Goal: Task Accomplishment & Management: Complete application form

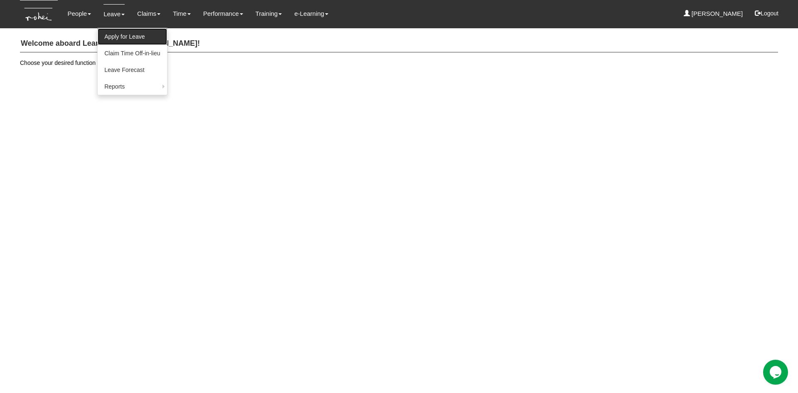
click at [123, 40] on link "Apply for Leave" at bounding box center [132, 36] width 69 height 17
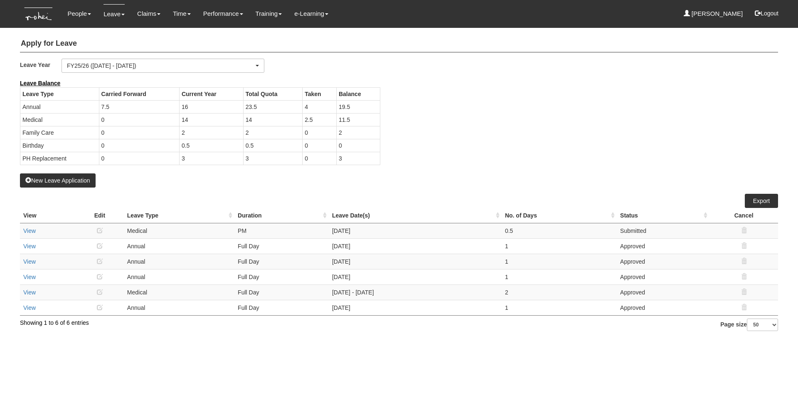
select select "50"
click at [82, 176] on button "New Leave Application" at bounding box center [58, 180] width 76 height 14
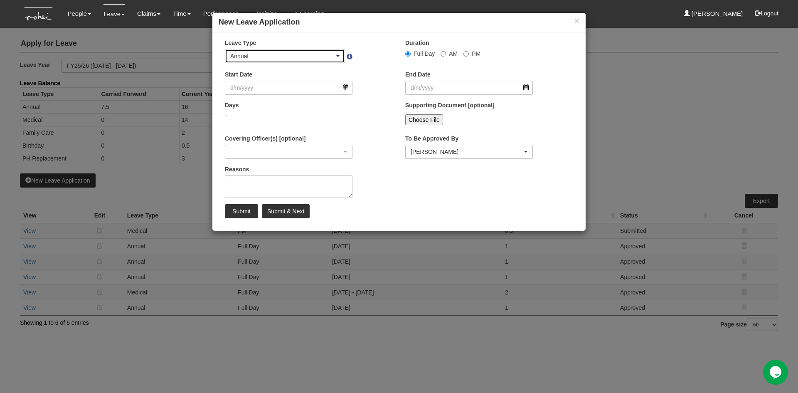
click at [339, 56] on span "button" at bounding box center [337, 56] width 3 height 2
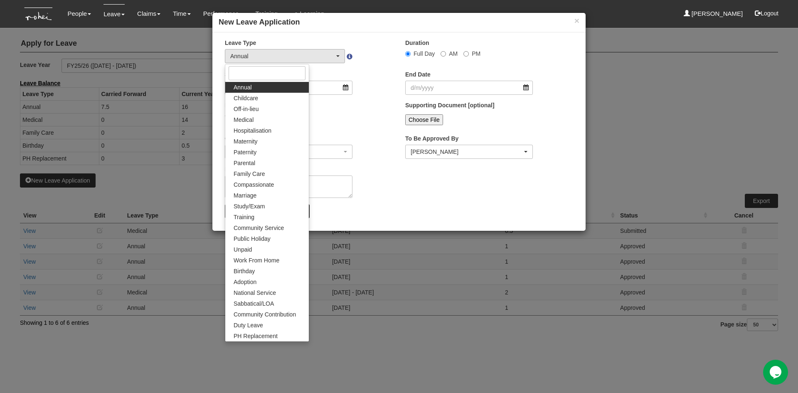
click at [382, 37] on div "× Leave Type Annual Childcare Off-in-lieu Medical Hospitalisation Maternity Pat…" at bounding box center [398, 131] width 373 height 198
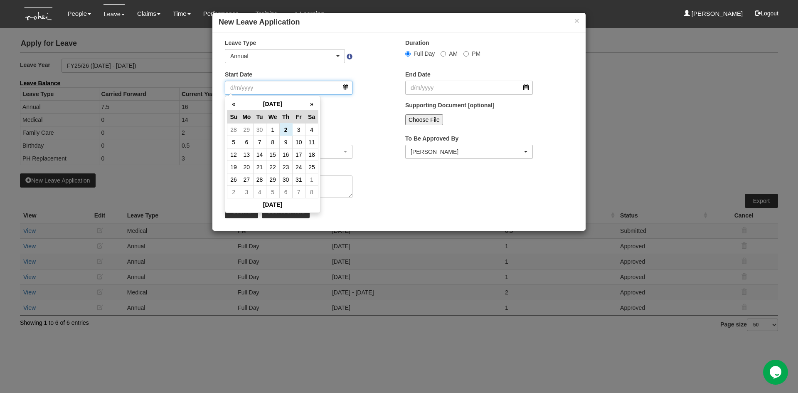
click at [343, 85] on input "Start Date" at bounding box center [289, 88] width 128 height 14
click at [298, 127] on td "3" at bounding box center [298, 130] width 13 height 12
type input "[DATE]"
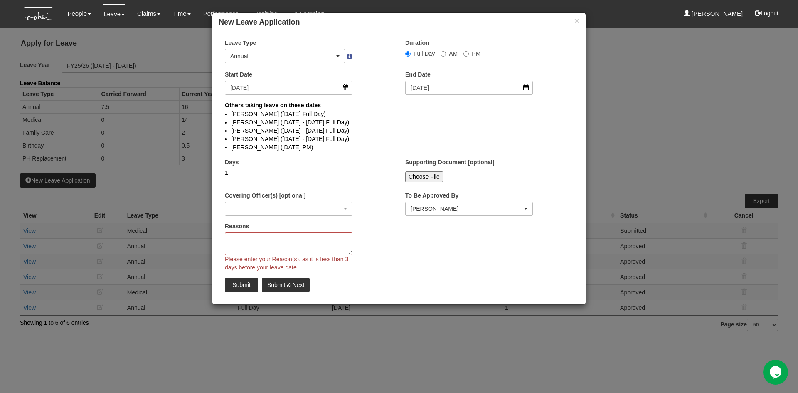
select select
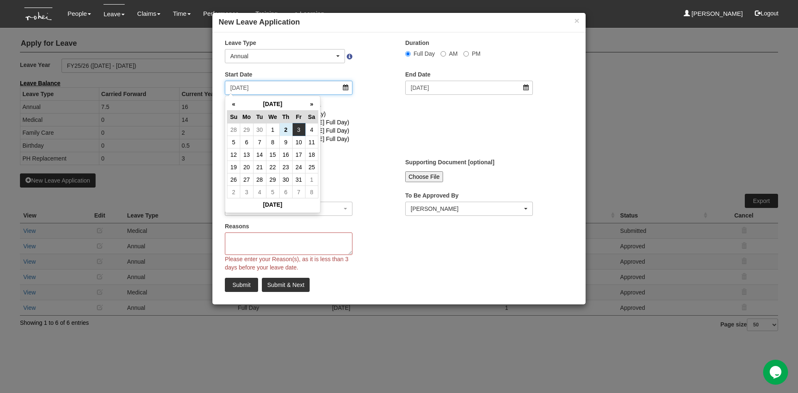
click at [348, 90] on input "[DATE]" at bounding box center [289, 88] width 128 height 14
click at [246, 139] on td "6" at bounding box center [246, 142] width 13 height 12
type input "[DATE]"
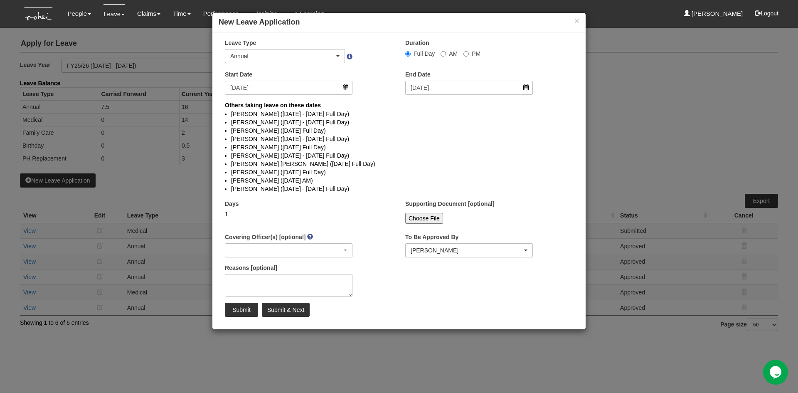
select select
drag, startPoint x: 275, startPoint y: 125, endPoint x: 348, endPoint y: 124, distance: 72.4
click at [348, 124] on li "[PERSON_NAME] ([DATE] - [DATE] Full Day)" at bounding box center [399, 122] width 336 height 8
drag, startPoint x: 282, startPoint y: 138, endPoint x: 301, endPoint y: 155, distance: 25.3
click at [301, 155] on ul "[PERSON_NAME] ([DATE] - [DATE] Full Day) [PERSON_NAME] ([DATE] - [DATE] Full Da…" at bounding box center [399, 151] width 348 height 84
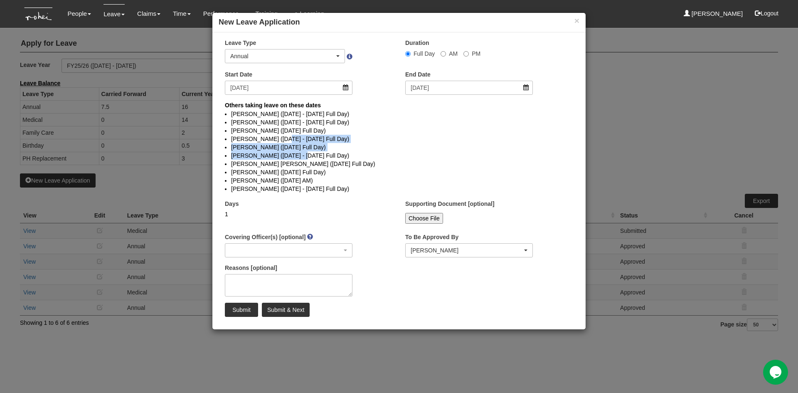
click at [299, 156] on li "[PERSON_NAME] ([DATE] - [DATE] Full Day)" at bounding box center [399, 155] width 336 height 8
drag, startPoint x: 274, startPoint y: 157, endPoint x: 286, endPoint y: 157, distance: 11.6
click at [286, 157] on li "[PERSON_NAME] ([DATE] - [DATE] Full Day)" at bounding box center [399, 155] width 336 height 8
click at [288, 168] on li "[PERSON_NAME] ([DATE] Full Day)" at bounding box center [399, 172] width 336 height 8
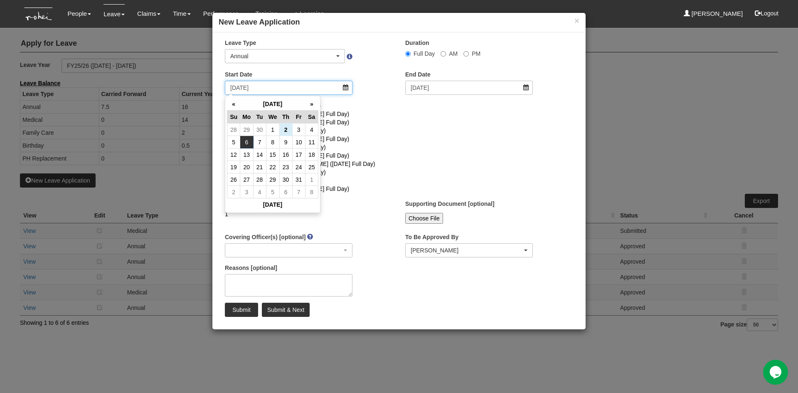
click at [346, 91] on input "[DATE]" at bounding box center [289, 88] width 128 height 14
click at [395, 139] on li "[PERSON_NAME] ([DATE] - [DATE] Full Day)" at bounding box center [399, 139] width 336 height 8
click at [346, 91] on input "[DATE]" at bounding box center [289, 88] width 128 height 14
click at [264, 142] on td "7" at bounding box center [259, 142] width 13 height 12
type input "[DATE]"
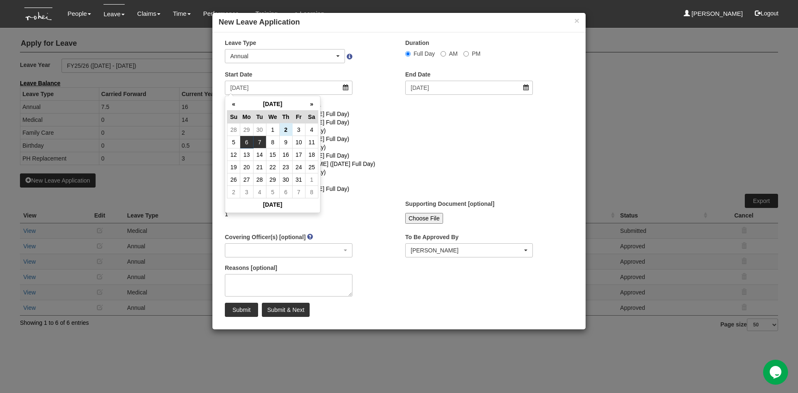
type input "[DATE]"
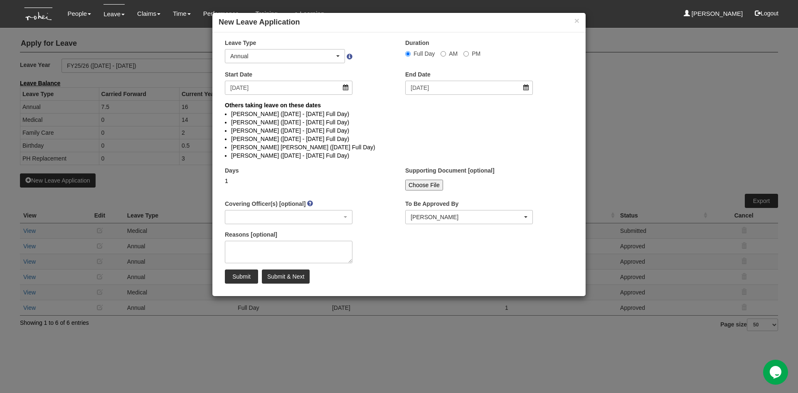
select select
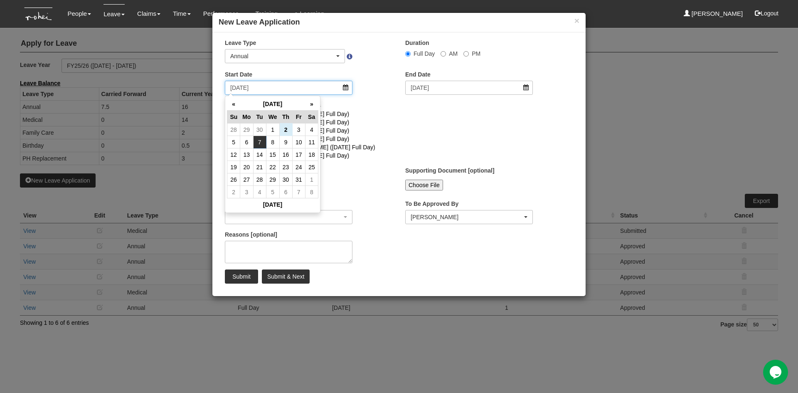
click at [346, 87] on input "[DATE]" at bounding box center [289, 88] width 128 height 14
click at [248, 156] on td "13" at bounding box center [246, 154] width 13 height 12
type input "[DATE]"
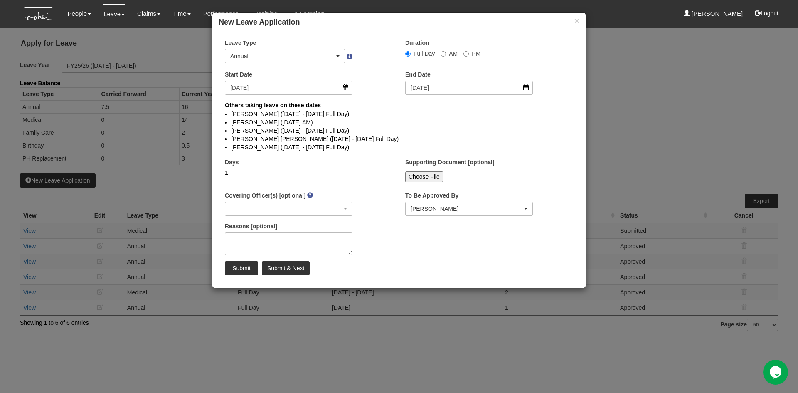
select select
click at [346, 89] on input "[DATE]" at bounding box center [289, 88] width 128 height 14
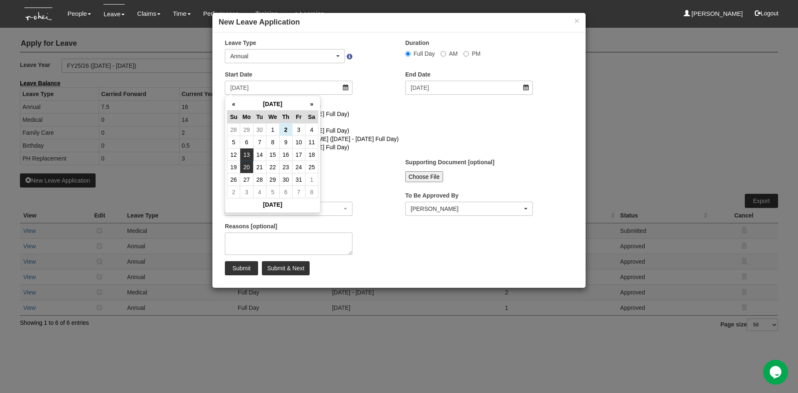
click at [249, 163] on td "20" at bounding box center [246, 167] width 13 height 12
type input "[DATE]"
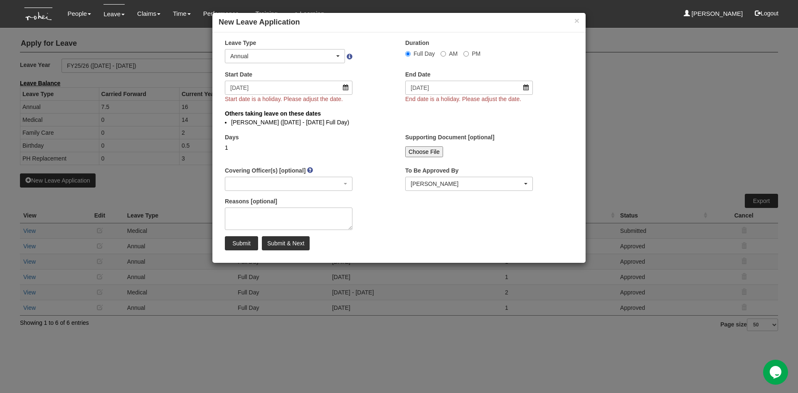
select select
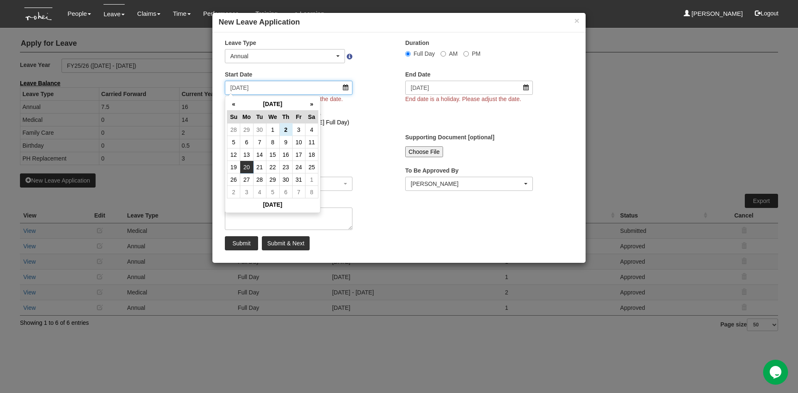
click at [345, 88] on input "[DATE]" at bounding box center [289, 88] width 128 height 14
click at [242, 175] on td "27" at bounding box center [246, 179] width 13 height 12
type input "[DATE]"
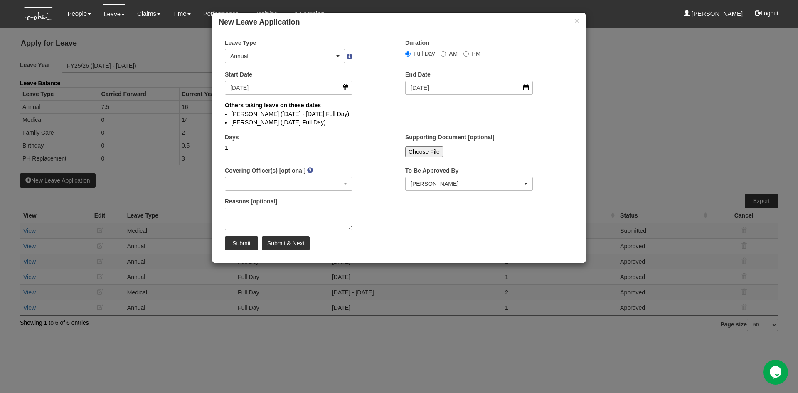
select select
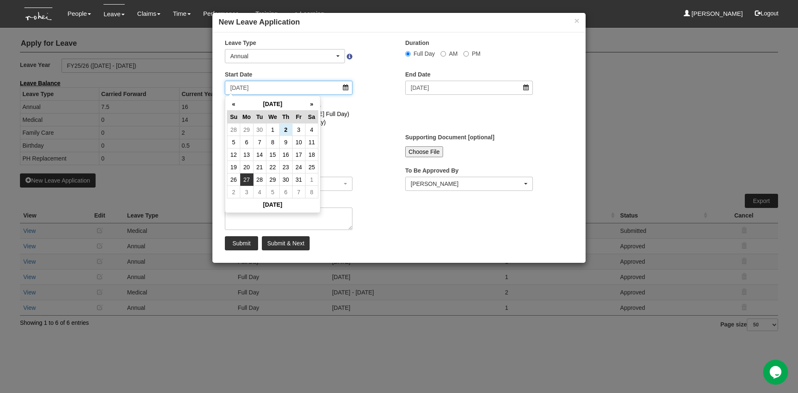
click at [346, 87] on input "[DATE]" at bounding box center [289, 88] width 128 height 14
click at [311, 104] on th "»" at bounding box center [311, 104] width 13 height 13
click at [248, 128] on td "27" at bounding box center [246, 130] width 13 height 12
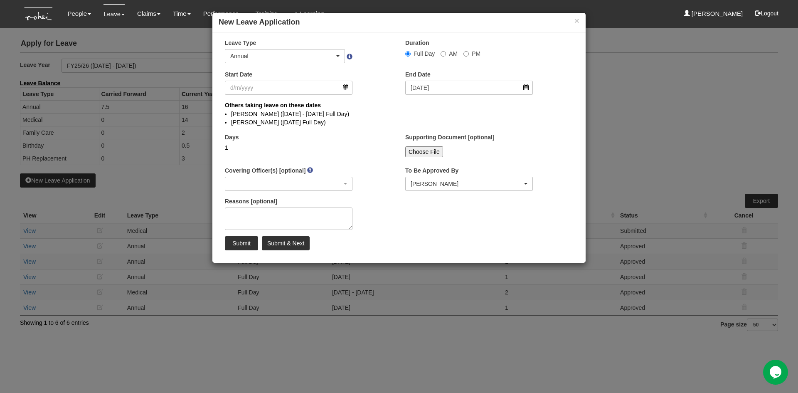
click at [381, 111] on li "[PERSON_NAME] ([DATE] - [DATE] Full Day)" at bounding box center [399, 114] width 336 height 8
click at [346, 89] on input "Start Date" at bounding box center [289, 88] width 128 height 14
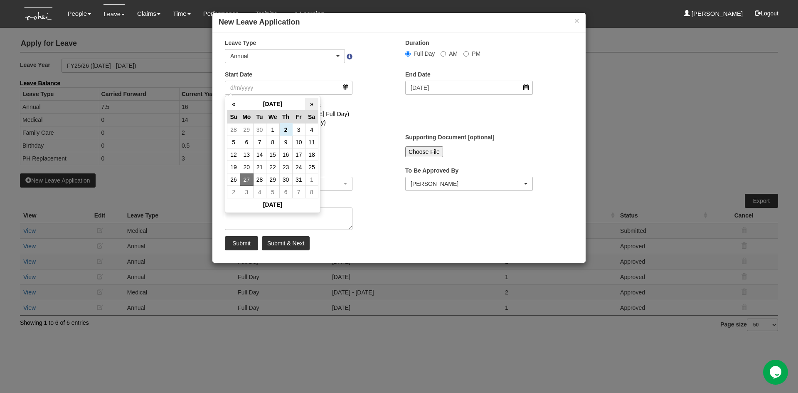
click at [311, 104] on th "»" at bounding box center [311, 104] width 13 height 13
click at [249, 140] on td "8" at bounding box center [246, 142] width 13 height 12
type input "[DATE]"
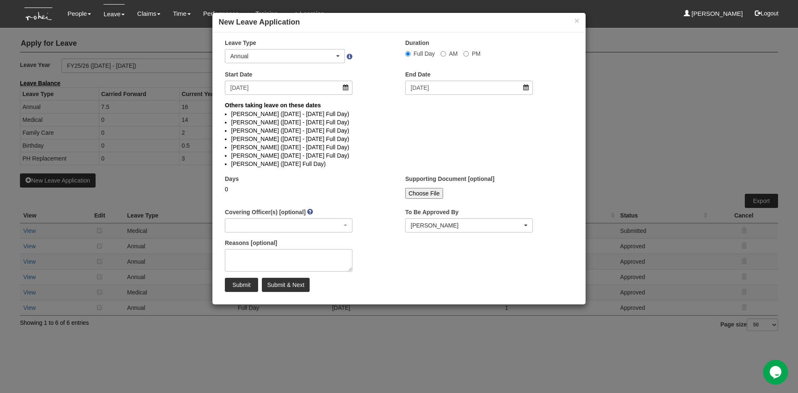
select select
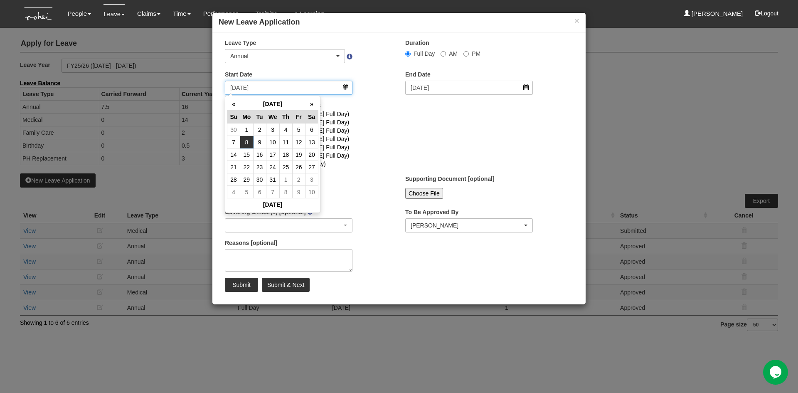
click at [347, 88] on input "[DATE]" at bounding box center [289, 88] width 128 height 14
click at [260, 139] on td "9" at bounding box center [259, 142] width 13 height 12
type input "[DATE]"
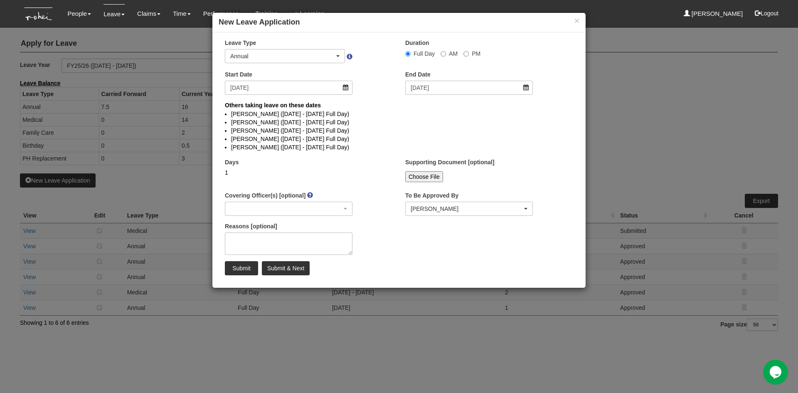
select select
click at [345, 89] on input "[DATE]" at bounding box center [289, 88] width 128 height 14
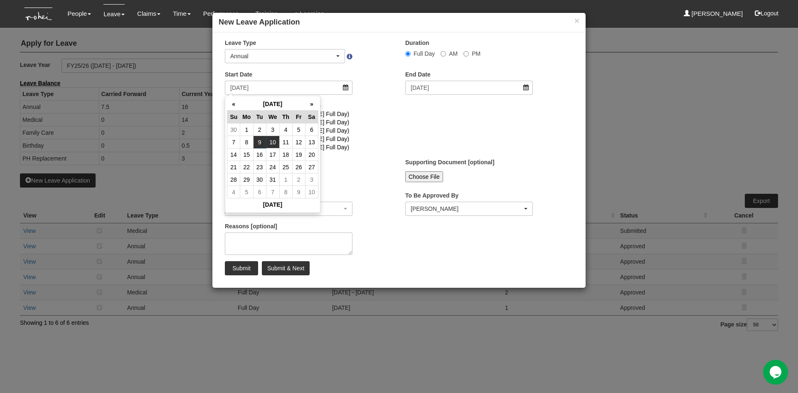
click at [274, 137] on td "10" at bounding box center [272, 142] width 13 height 12
type input "[DATE]"
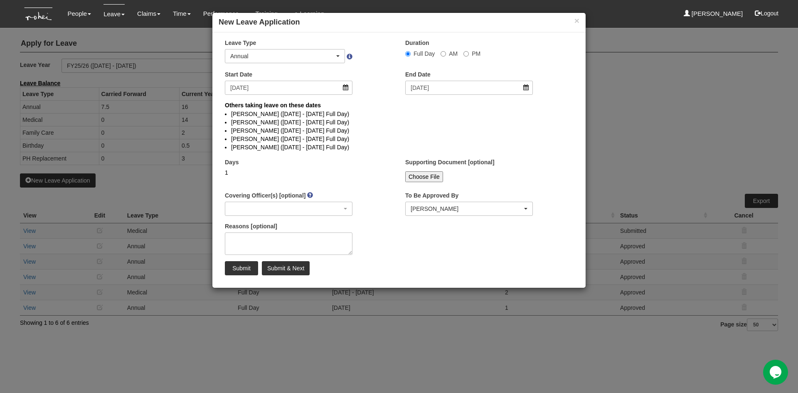
select select
click at [342, 89] on input "[DATE]" at bounding box center [289, 88] width 128 height 14
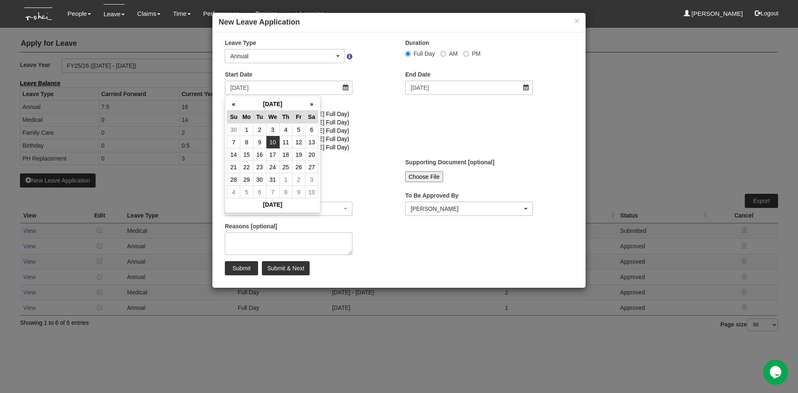
click at [285, 139] on td "11" at bounding box center [285, 142] width 13 height 12
type input "[DATE]"
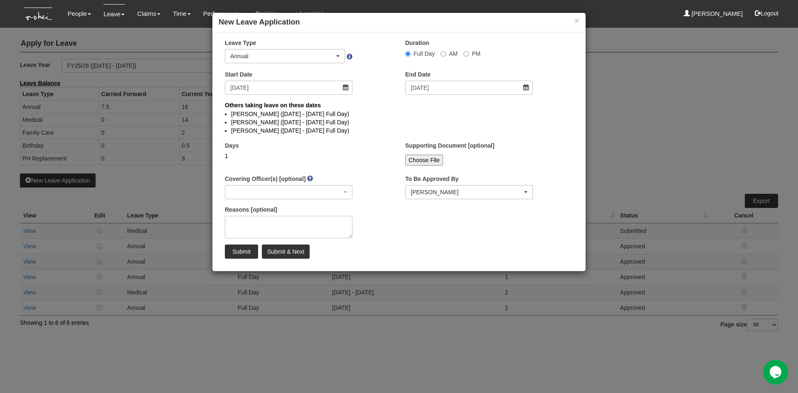
select select
click at [347, 89] on input "[DATE]" at bounding box center [289, 88] width 128 height 14
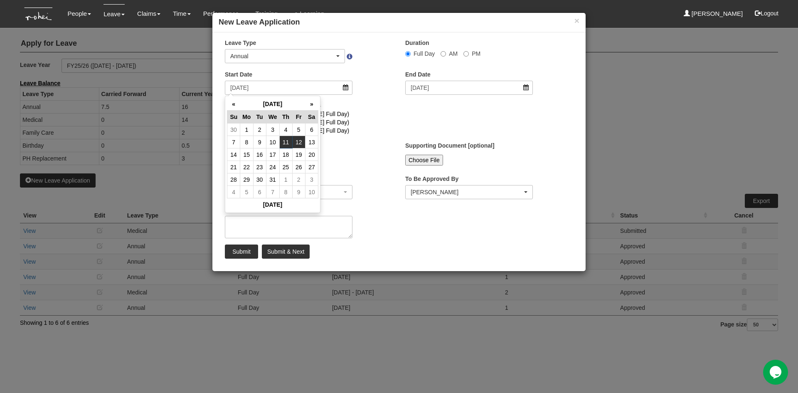
click at [303, 137] on td "12" at bounding box center [298, 142] width 13 height 12
type input "[DATE]"
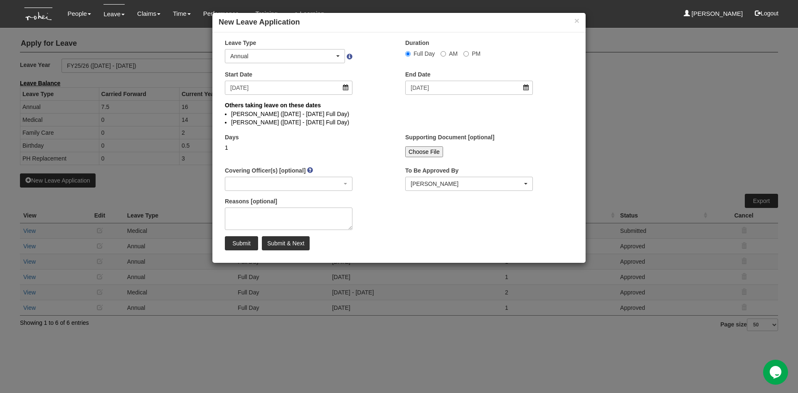
select select
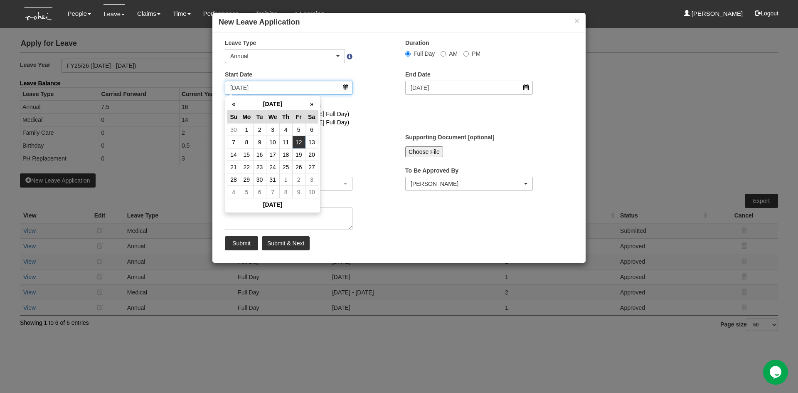
click at [344, 86] on input "[DATE]" at bounding box center [289, 88] width 128 height 14
click at [251, 167] on td "22" at bounding box center [246, 167] width 13 height 12
type input "[DATE]"
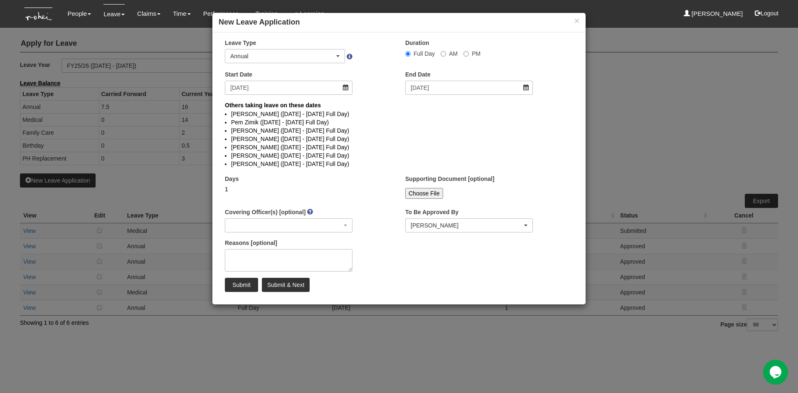
select select
click at [346, 90] on input "[DATE]" at bounding box center [289, 88] width 128 height 14
click at [385, 124] on li "Pem Zimik ([DATE] - [DATE] Full Day)" at bounding box center [399, 122] width 336 height 8
click at [341, 140] on li "[PERSON_NAME] ([DATE] - [DATE] Full Day)" at bounding box center [399, 139] width 336 height 8
click at [346, 87] on input "[DATE]" at bounding box center [289, 88] width 128 height 14
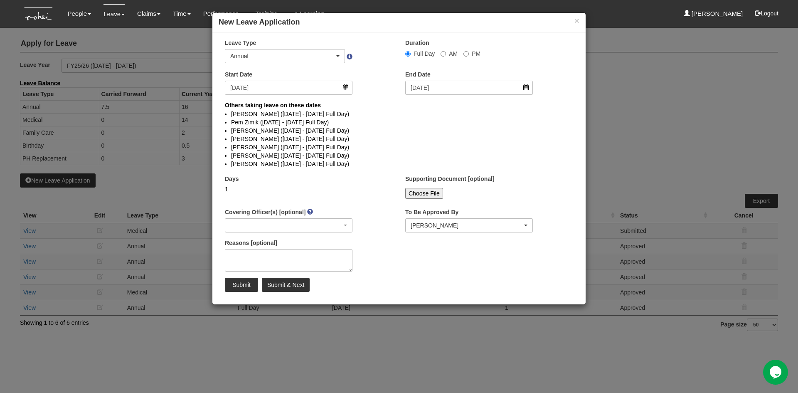
click at [341, 130] on li "[PERSON_NAME] ([DATE] - [DATE] Full Day)" at bounding box center [399, 130] width 336 height 8
click at [345, 88] on input "[DATE]" at bounding box center [289, 88] width 128 height 14
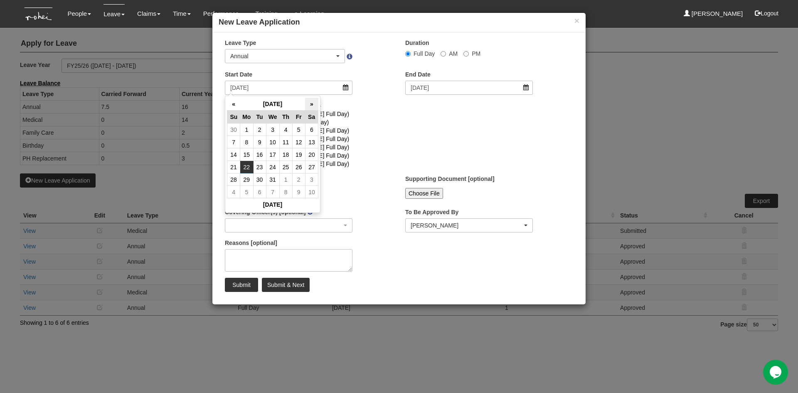
click at [310, 106] on th "»" at bounding box center [311, 104] width 13 height 13
click at [233, 105] on th "«" at bounding box center [233, 104] width 13 height 13
click at [262, 166] on td "23" at bounding box center [259, 167] width 13 height 12
type input "[DATE]"
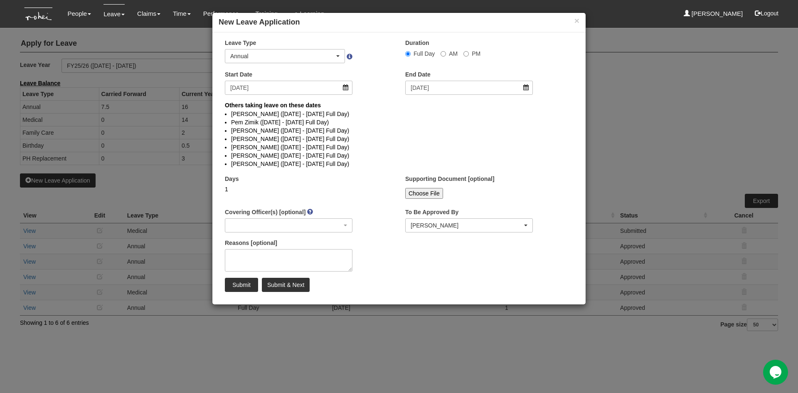
select select
click at [347, 90] on input "[DATE]" at bounding box center [289, 88] width 128 height 14
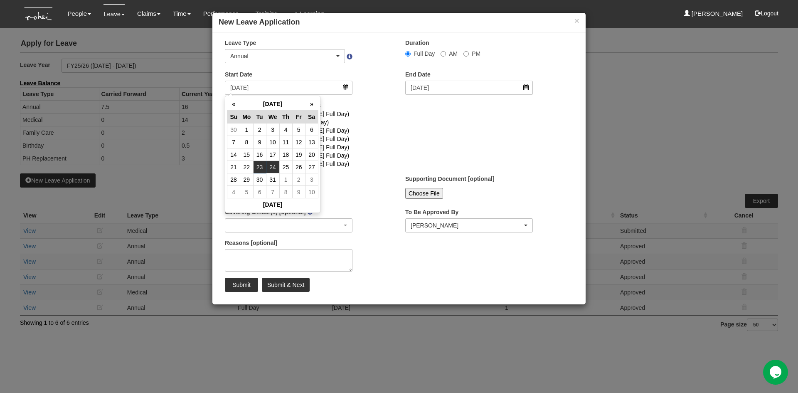
click at [276, 166] on td "24" at bounding box center [272, 167] width 13 height 12
type input "[DATE]"
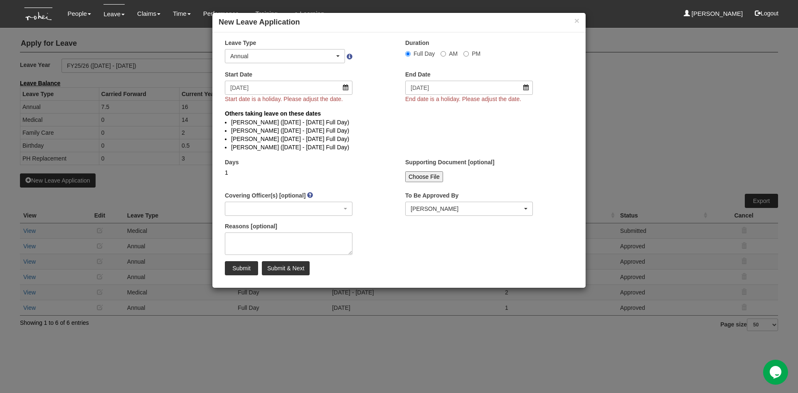
select select
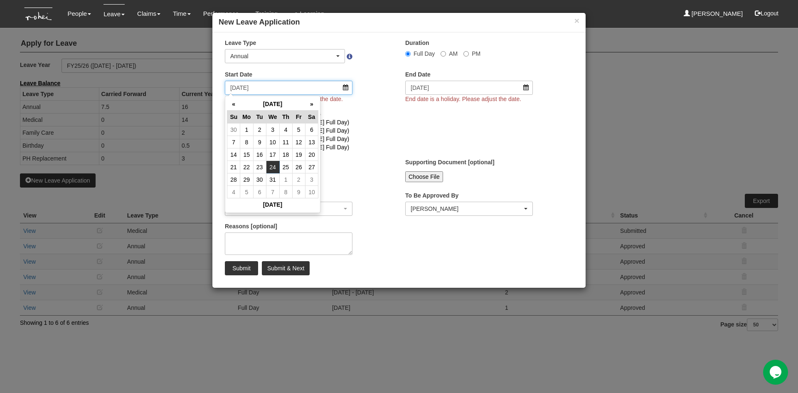
click at [344, 90] on input "[DATE]" at bounding box center [289, 88] width 128 height 14
click at [245, 175] on td "29" at bounding box center [246, 179] width 13 height 12
type input "[DATE]"
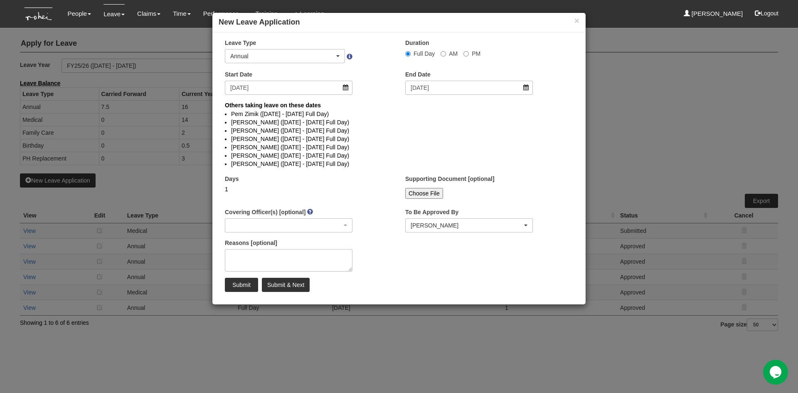
select select
click at [345, 91] on input "[DATE]" at bounding box center [289, 88] width 128 height 14
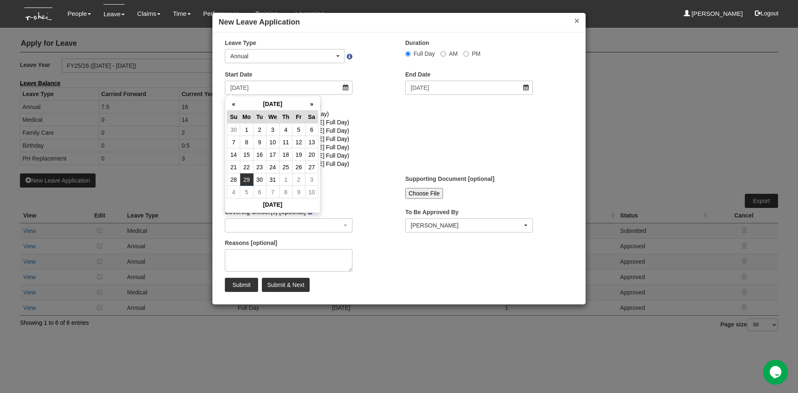
click at [578, 22] on button "×" at bounding box center [577, 20] width 5 height 9
